Goal: Use online tool/utility

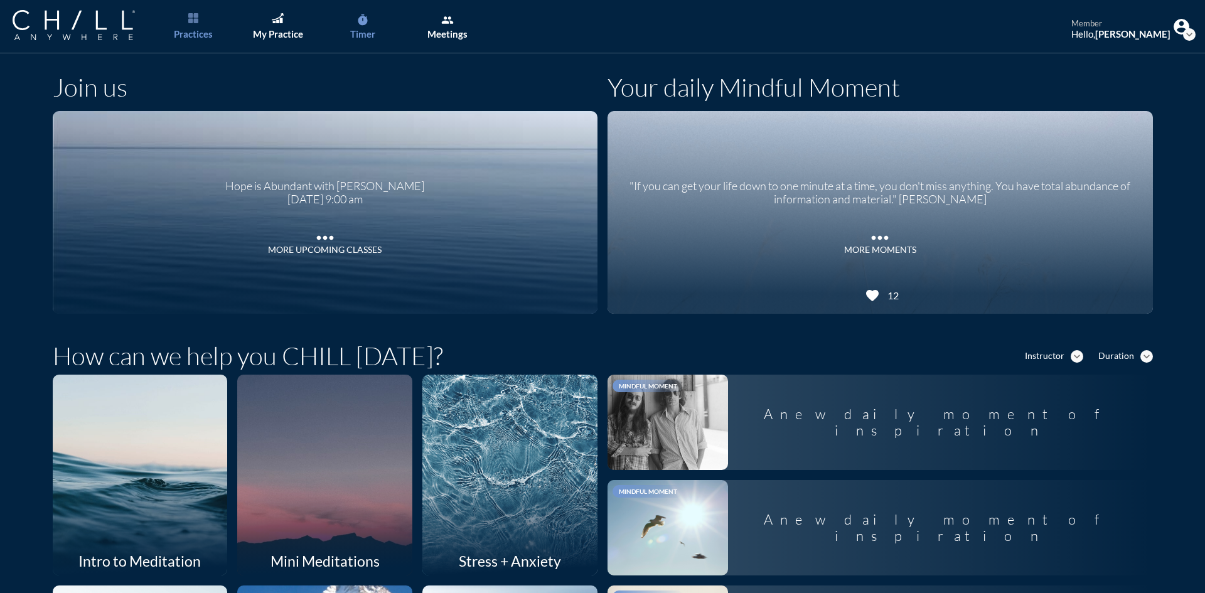
click at [379, 21] on link "timer Timer" at bounding box center [362, 26] width 66 height 53
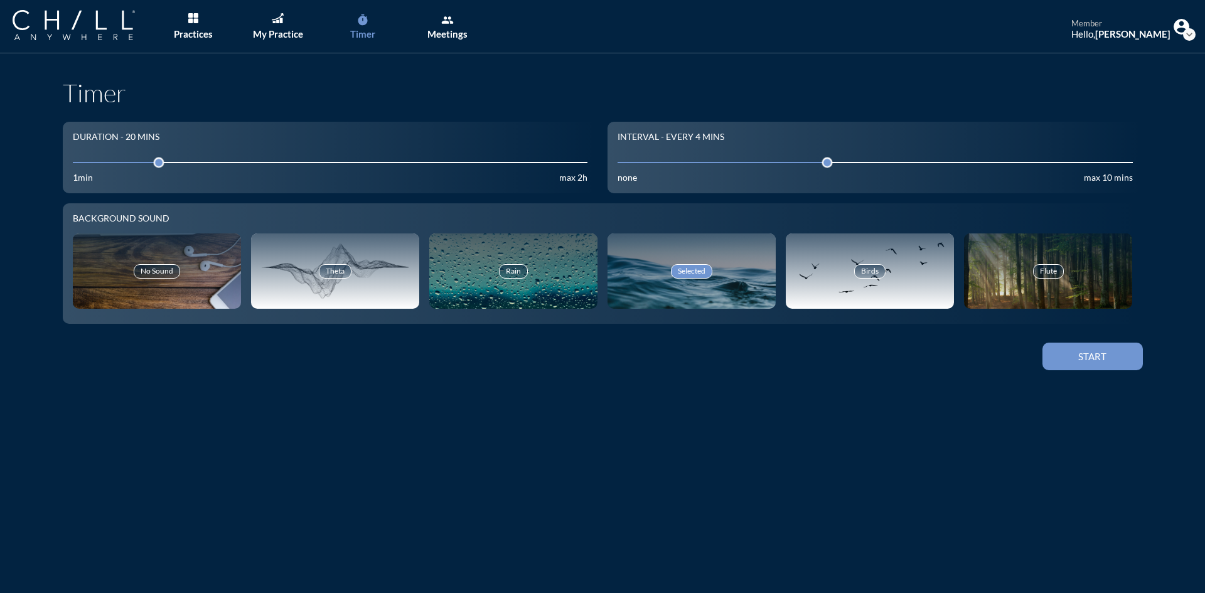
click at [103, 163] on input "20" at bounding box center [330, 162] width 515 height 12
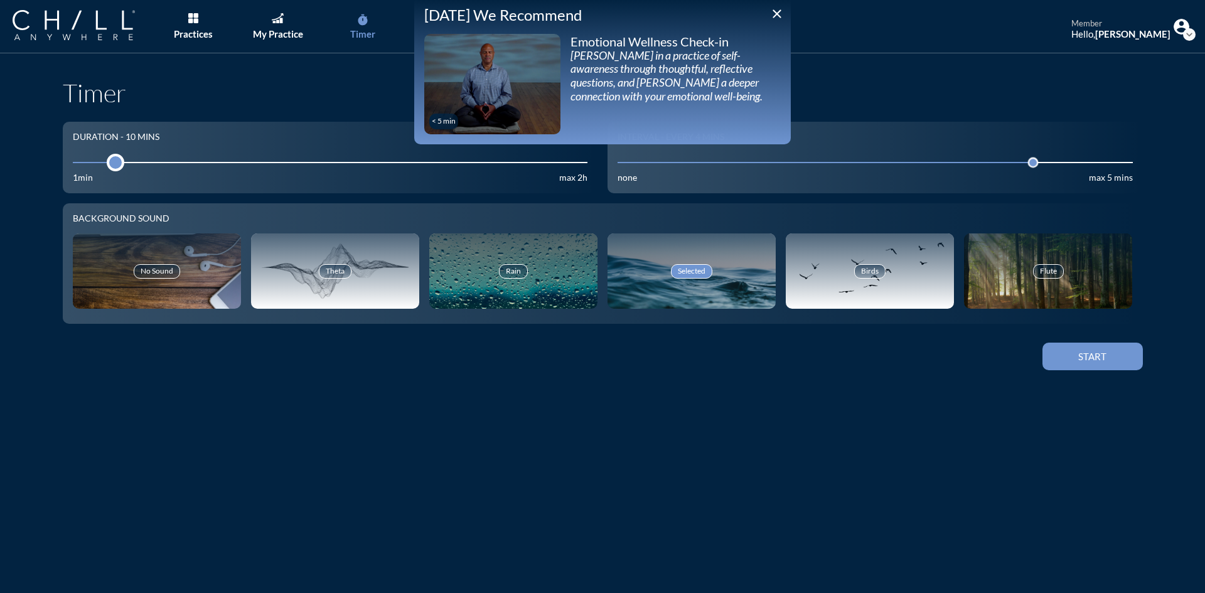
click at [109, 164] on div at bounding box center [116, 163] width 18 height 18
click at [1121, 356] on button "Start" at bounding box center [1092, 357] width 100 height 28
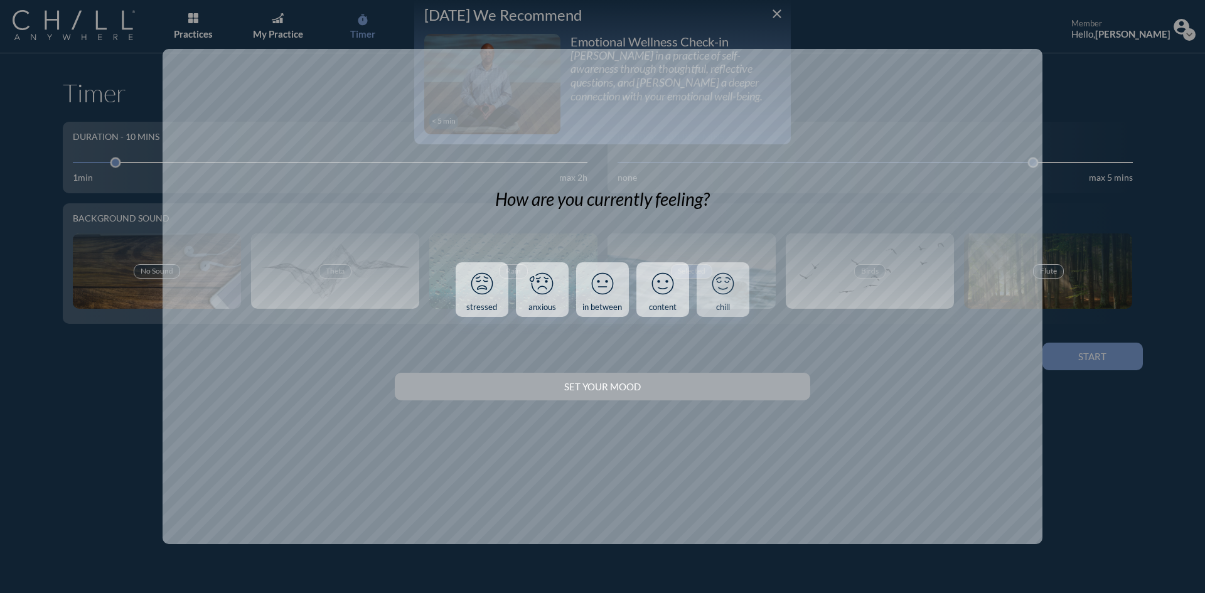
click at [720, 291] on icon at bounding box center [723, 283] width 33 height 33
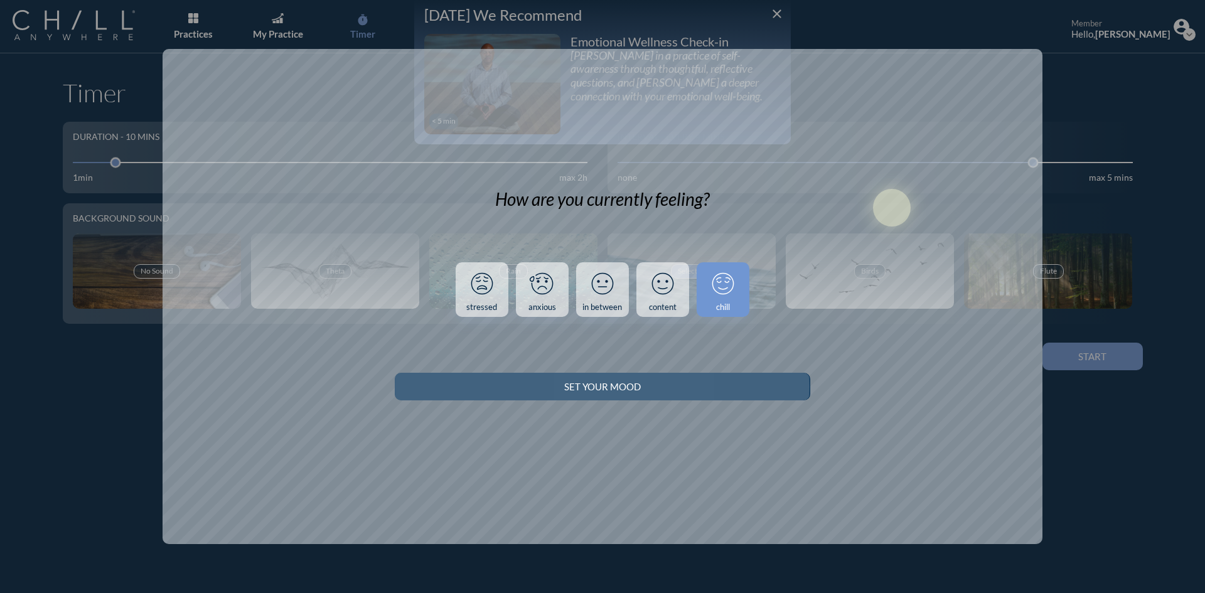
click at [723, 380] on button "Set your Mood" at bounding box center [602, 387] width 415 height 28
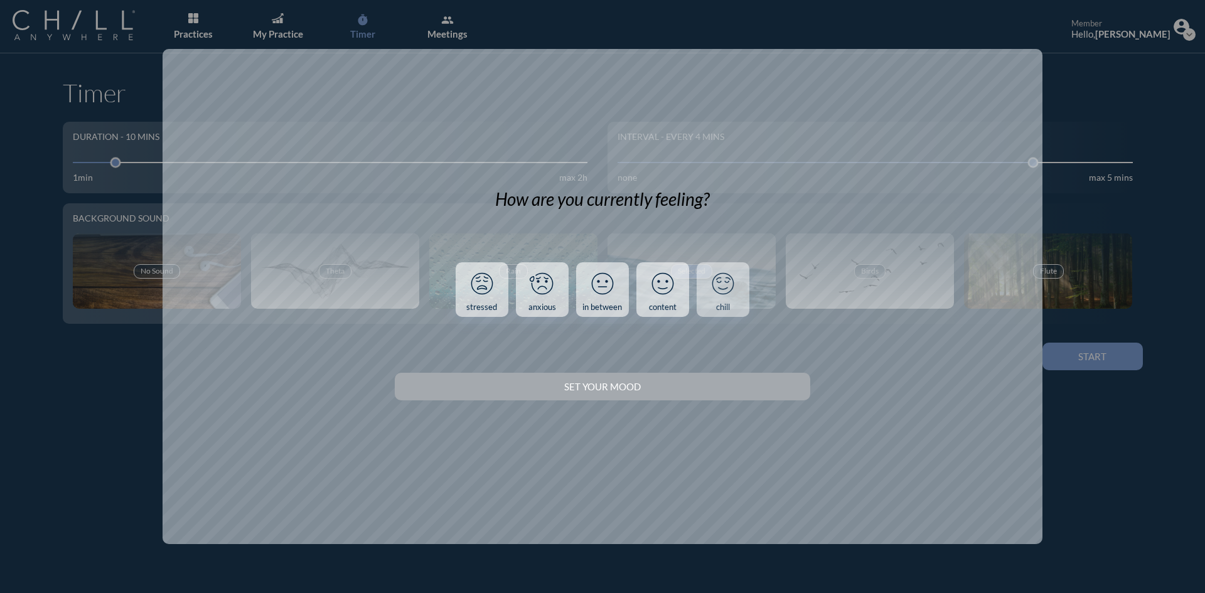
click at [705, 297] on link "chill" at bounding box center [723, 289] width 53 height 55
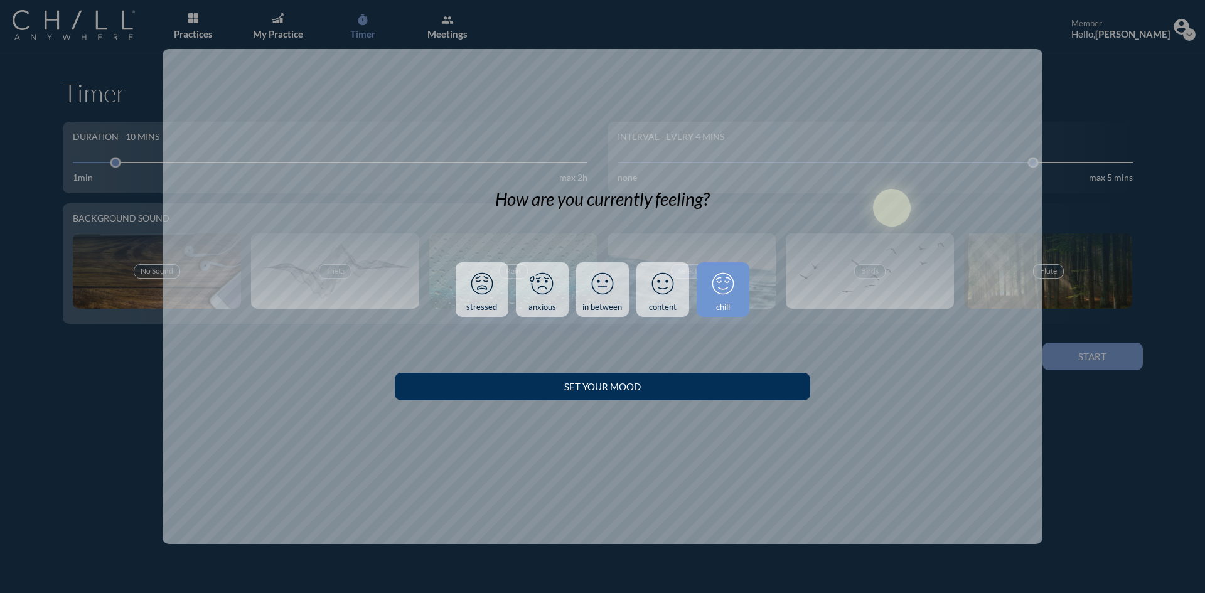
click at [719, 389] on div "Set your Mood" at bounding box center [602, 386] width 371 height 11
